Goal: Information Seeking & Learning: Find specific fact

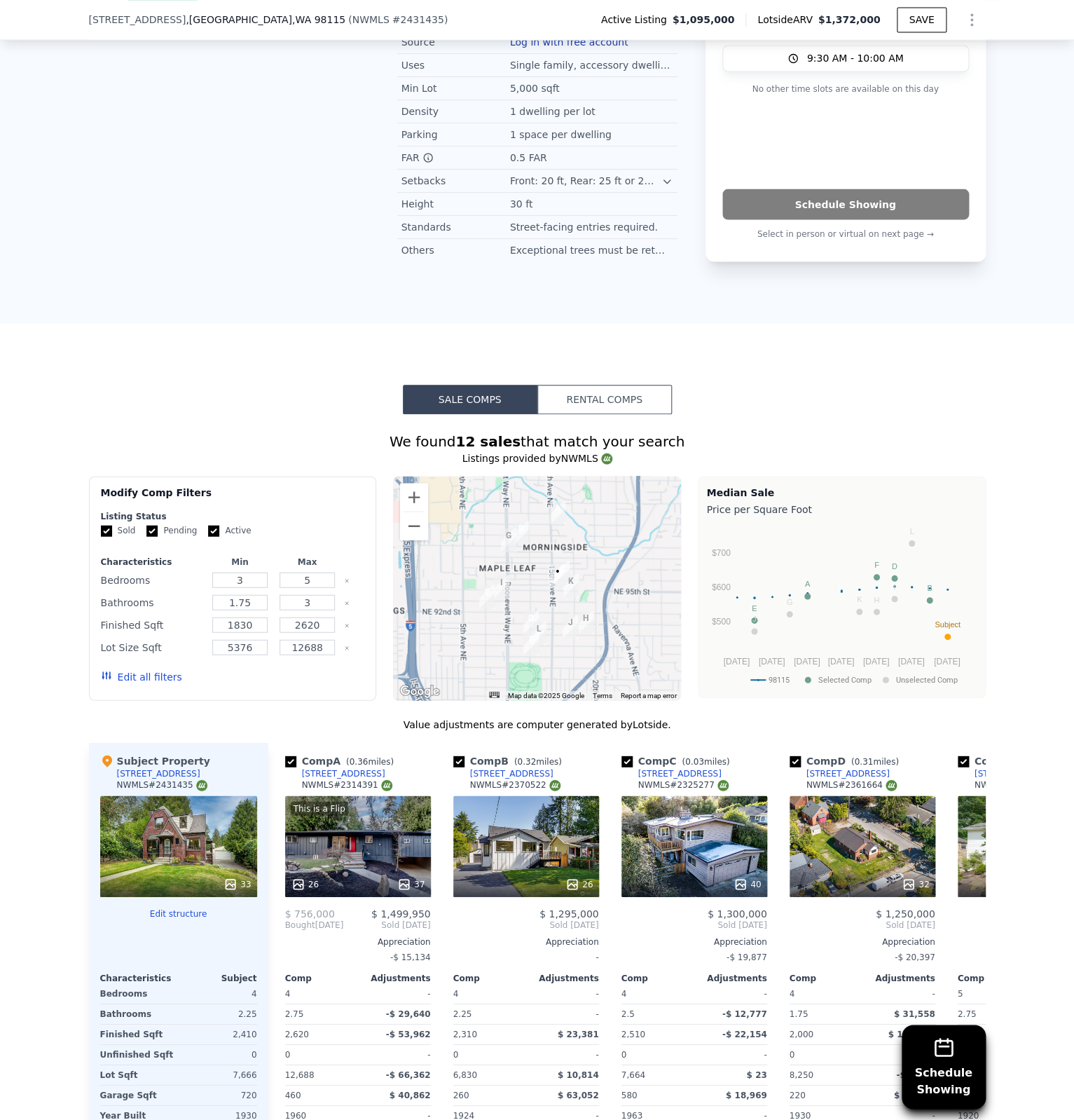
scroll to position [1361, 0]
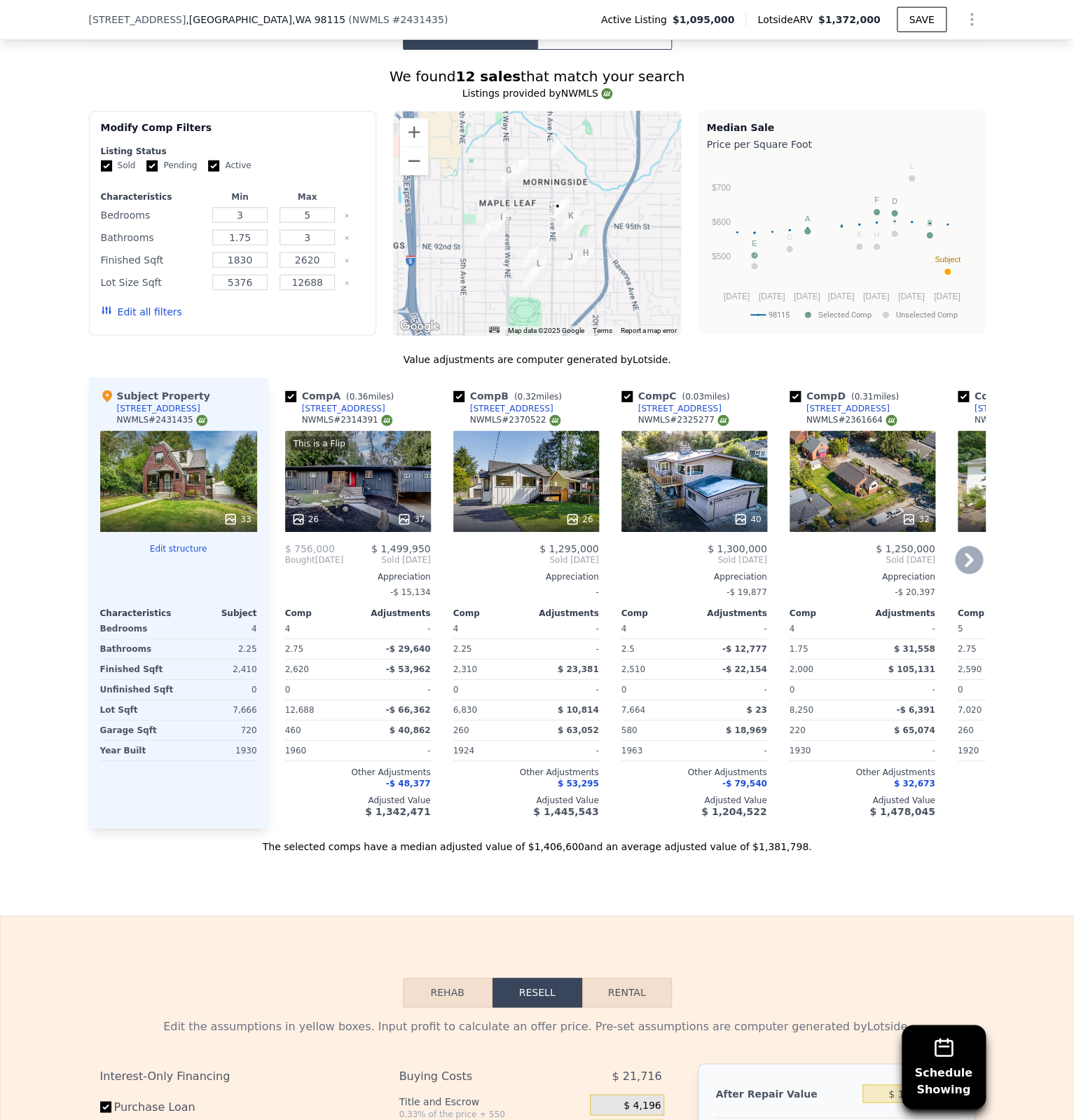
click at [968, 559] on icon at bounding box center [969, 560] width 8 height 14
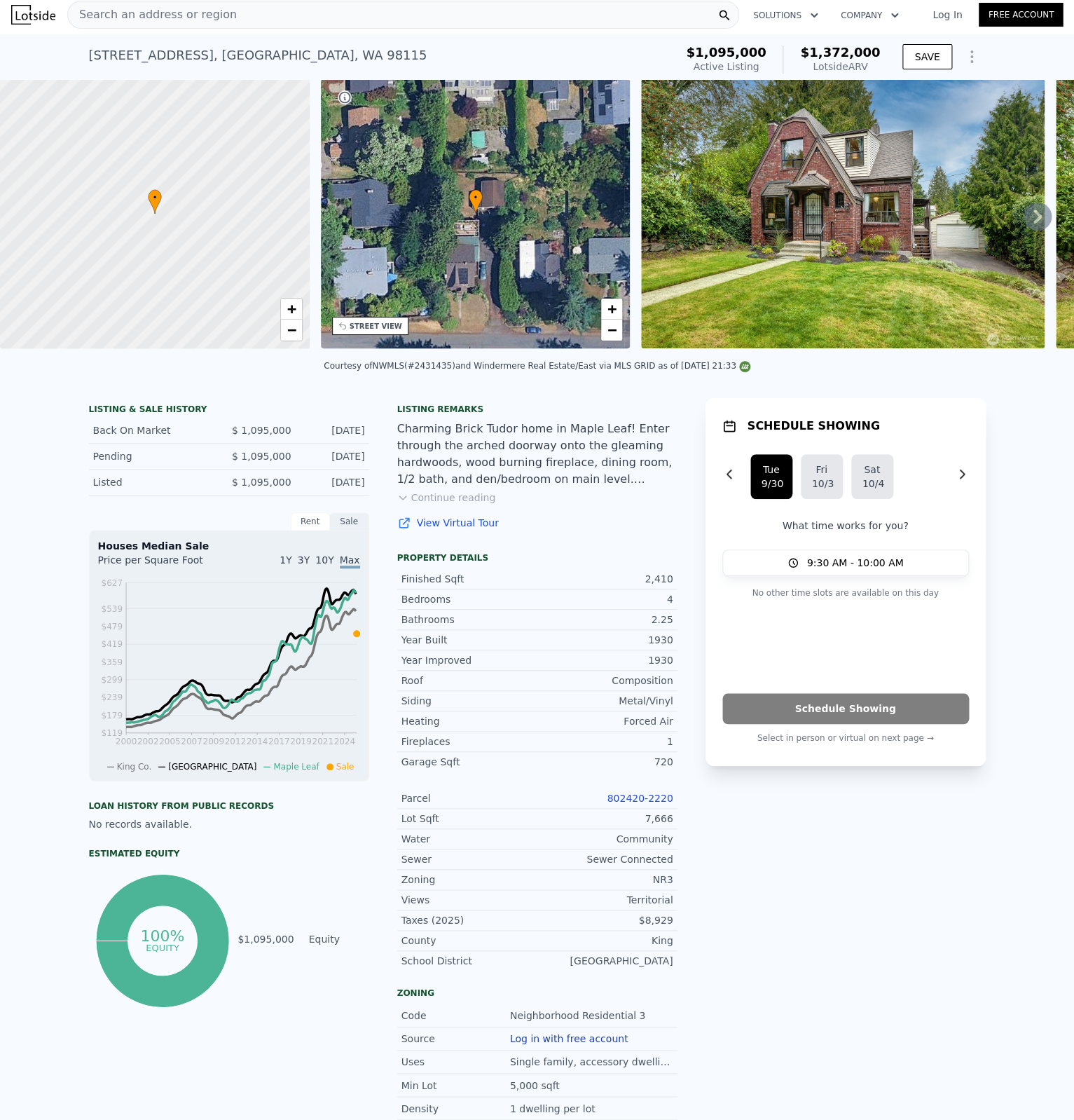
scroll to position [0, 0]
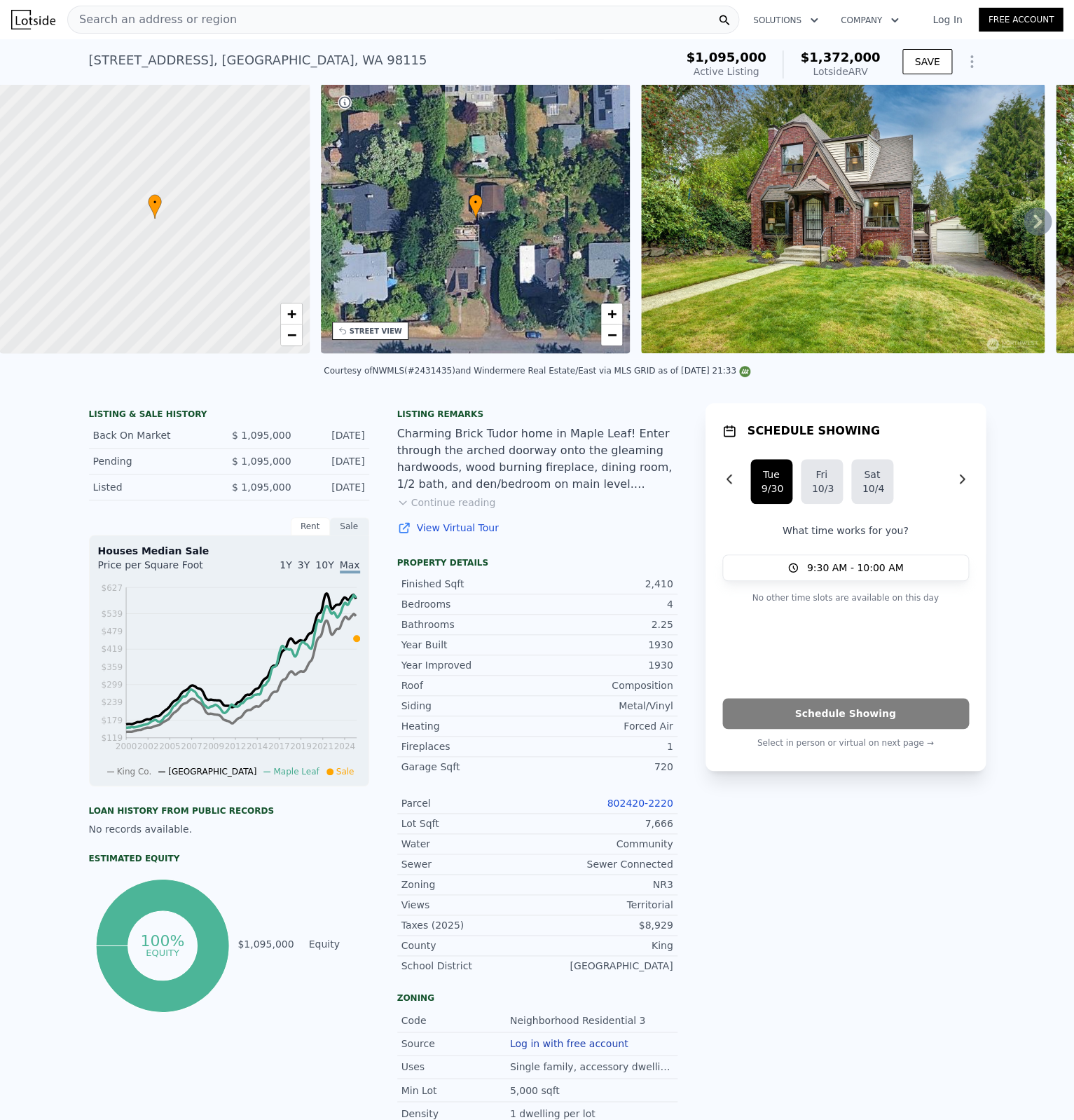
click at [800, 238] on img at bounding box center [843, 218] width 403 height 269
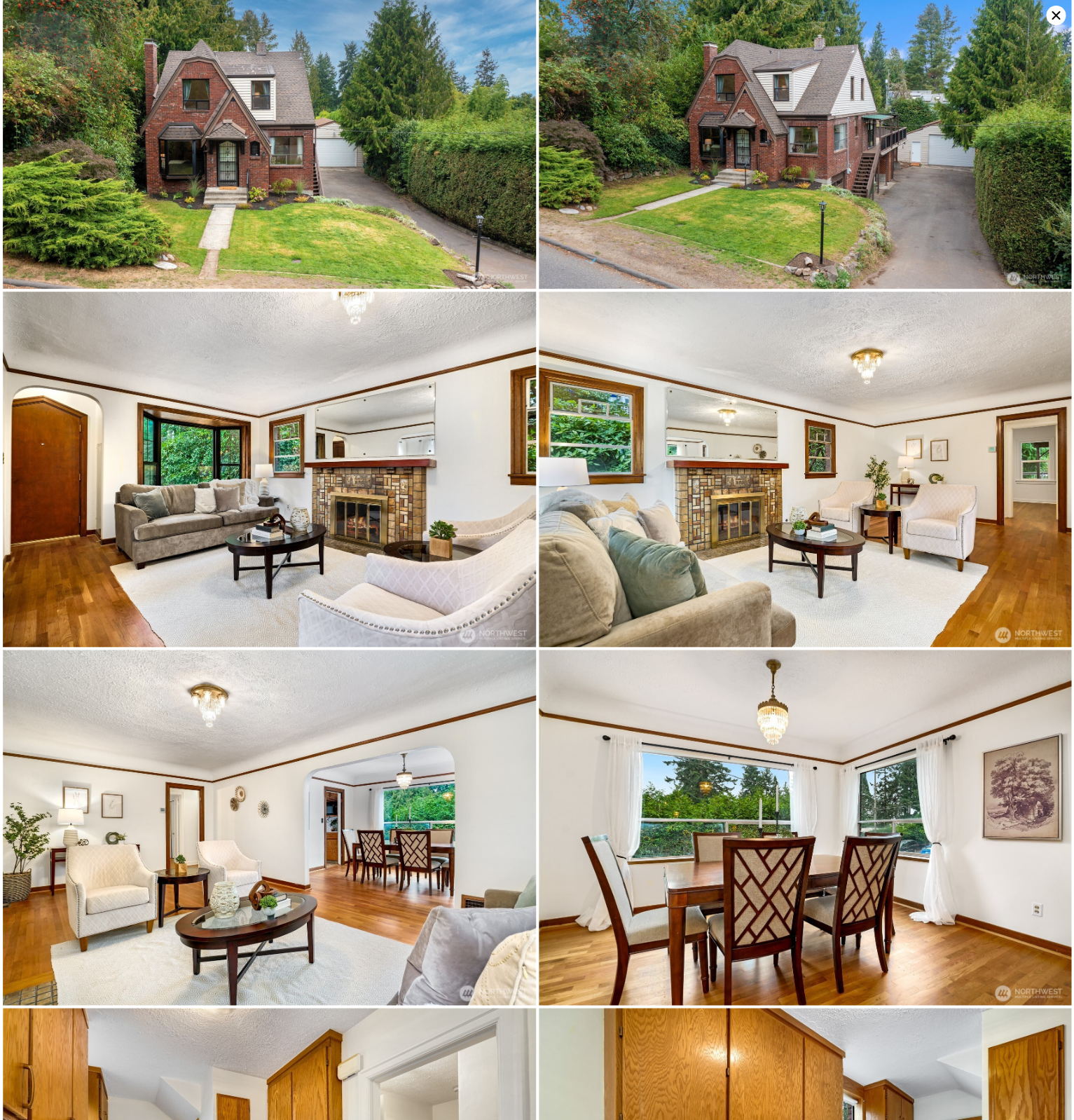
click at [447, 478] on img at bounding box center [270, 470] width 533 height 356
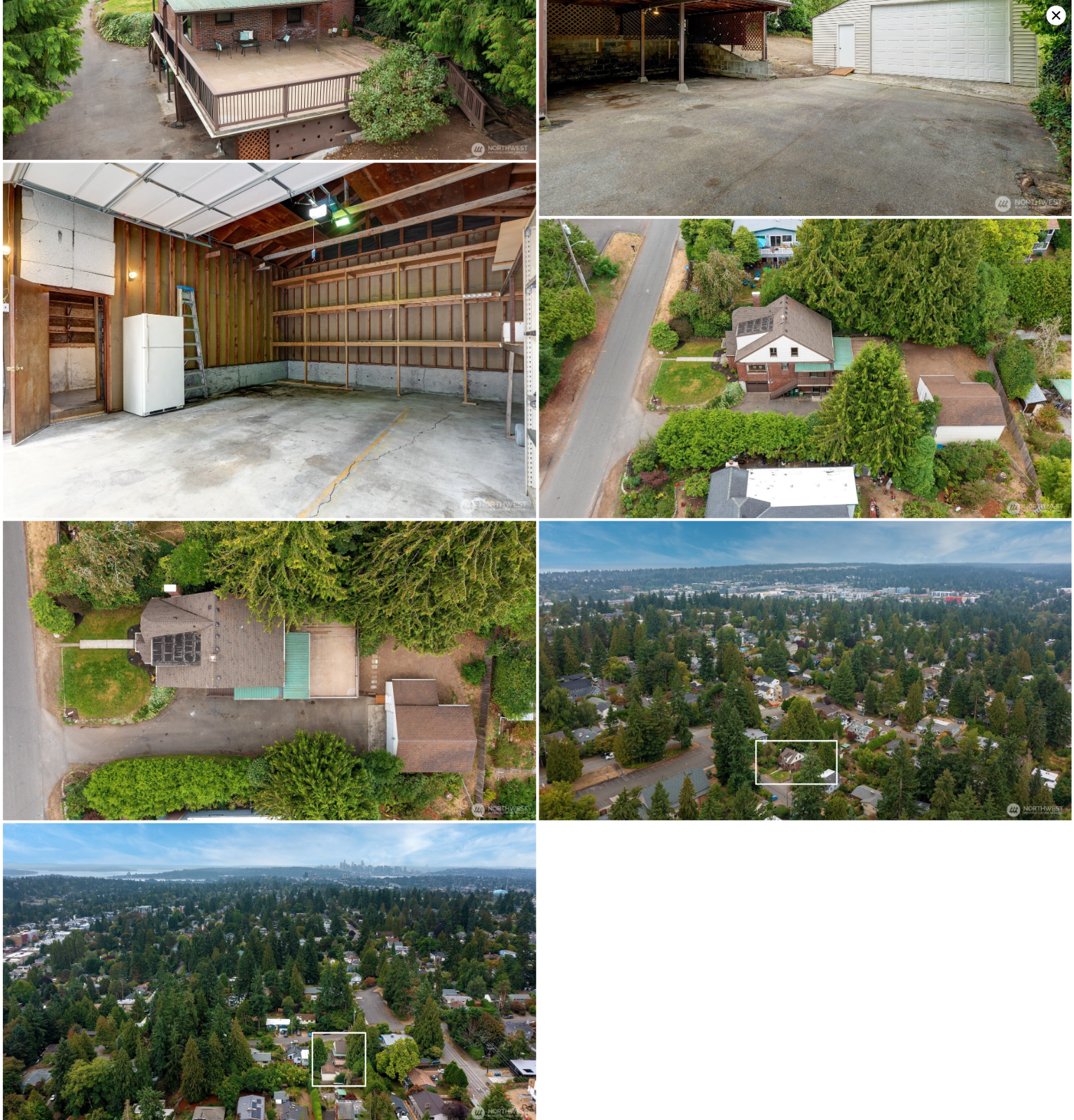
scroll to position [4739, 0]
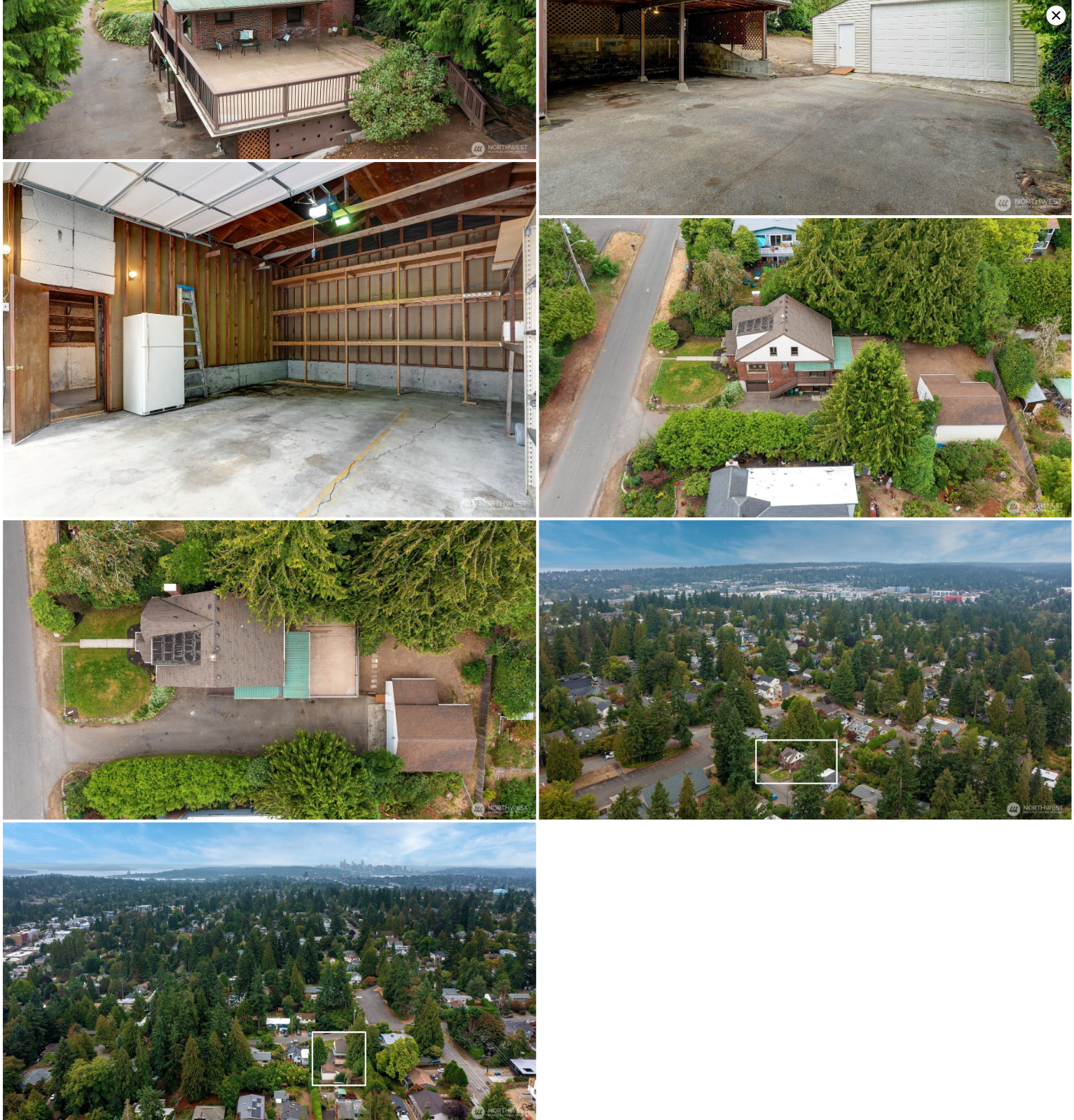
click at [440, 325] on img at bounding box center [270, 340] width 533 height 356
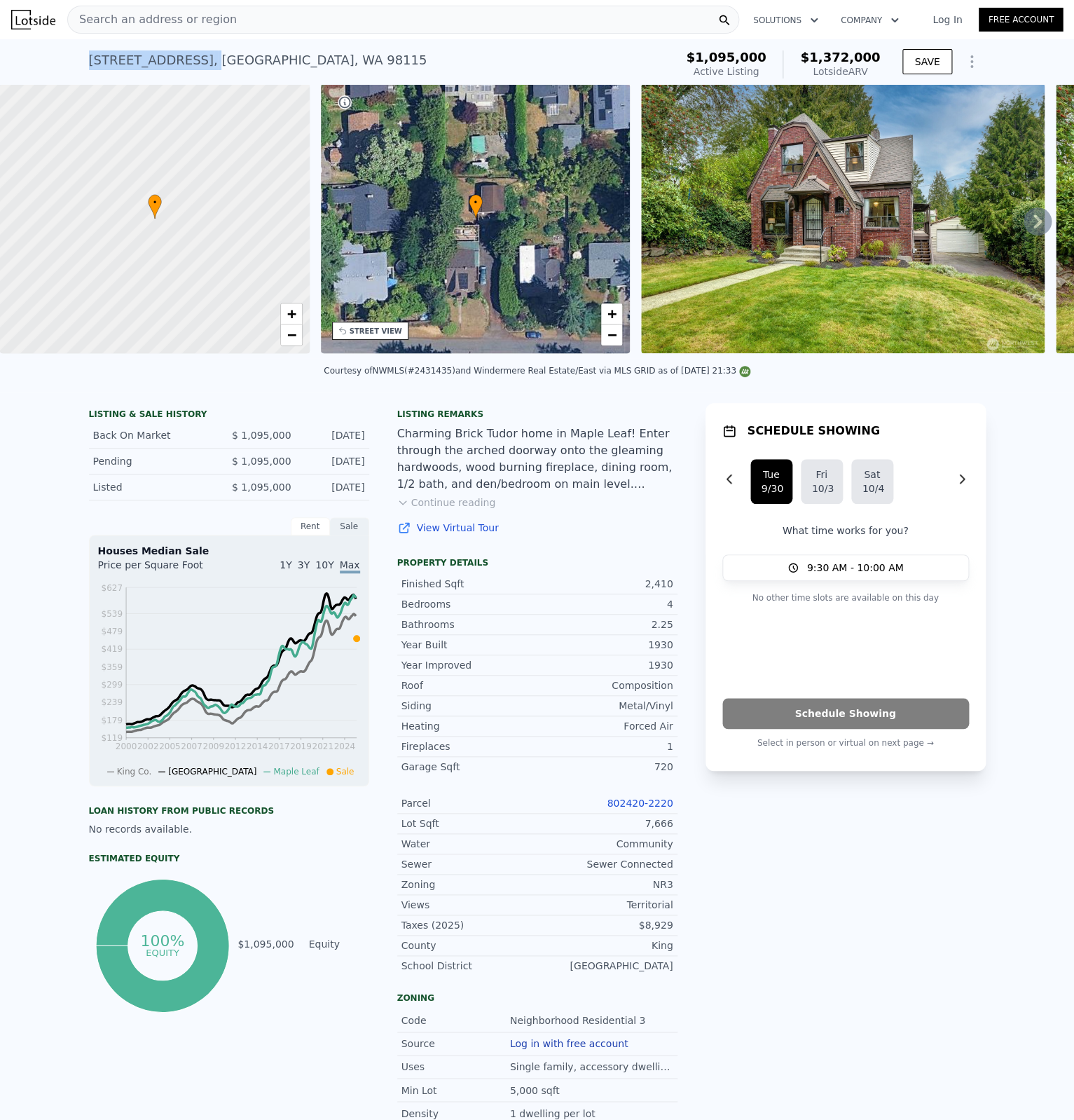
drag, startPoint x: 185, startPoint y: 62, endPoint x: 89, endPoint y: 58, distance: 96.1
click at [89, 58] on div "[STREET_ADDRESS]" at bounding box center [258, 60] width 339 height 20
copy div "[STREET_ADDRESS]"
click at [447, 371] on div "Courtesy of NWMLS (#2431435) and Windermere Real Estate/East via MLS GRID as of…" at bounding box center [537, 370] width 427 height 10
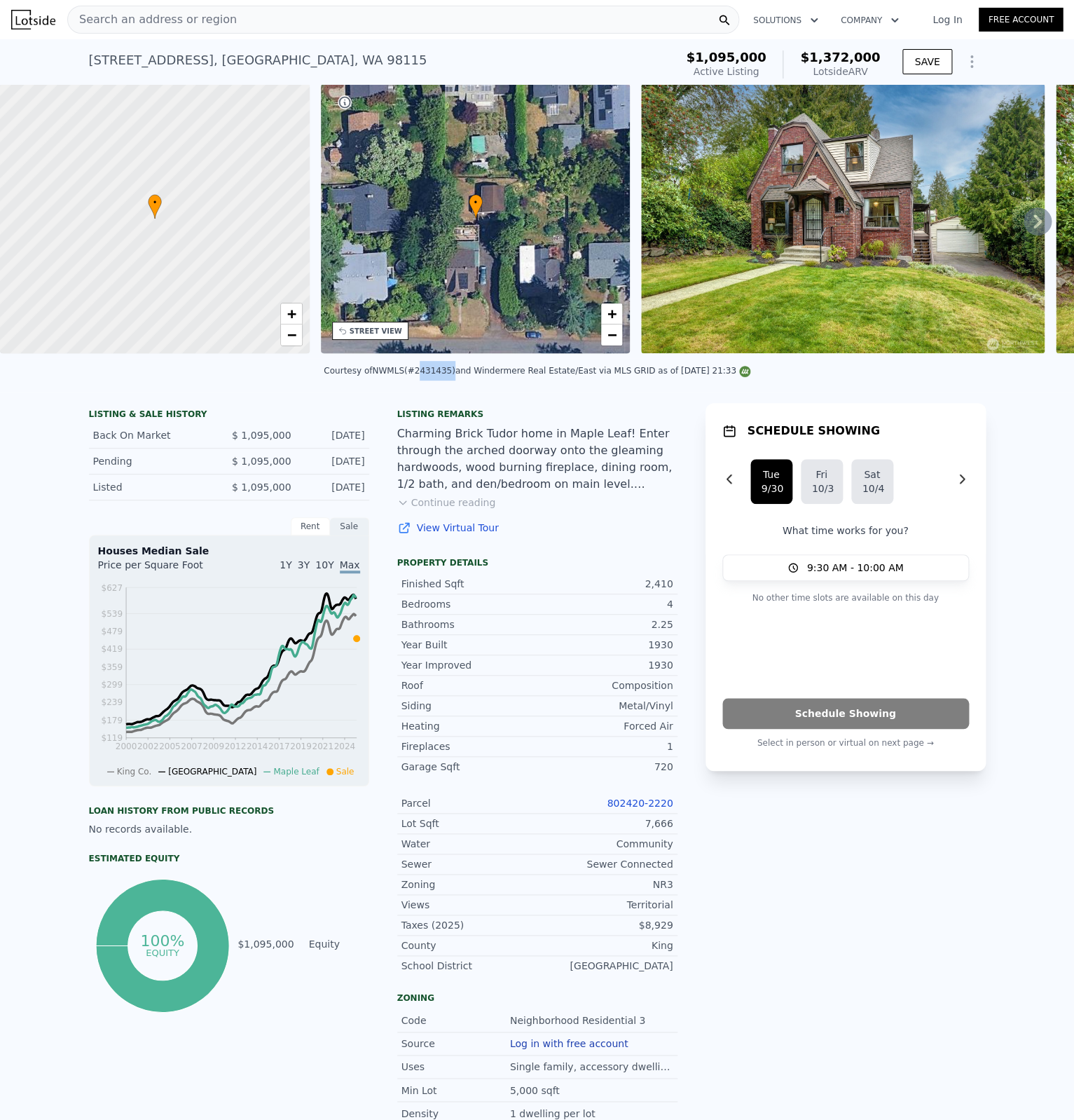
copy div "2431435"
